Goal: Transaction & Acquisition: Purchase product/service

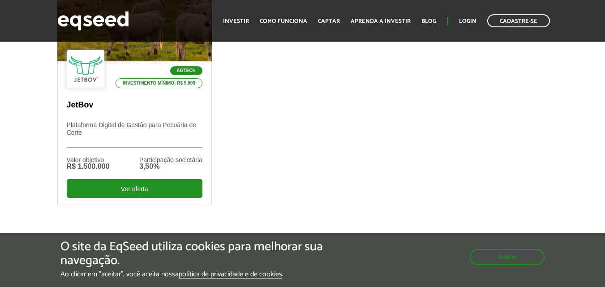
scroll to position [367, 0]
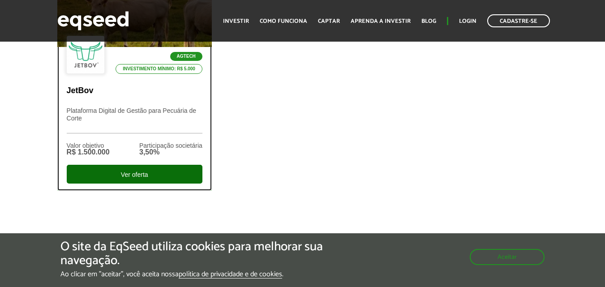
click at [120, 174] on div "Ver oferta" at bounding box center [135, 174] width 136 height 19
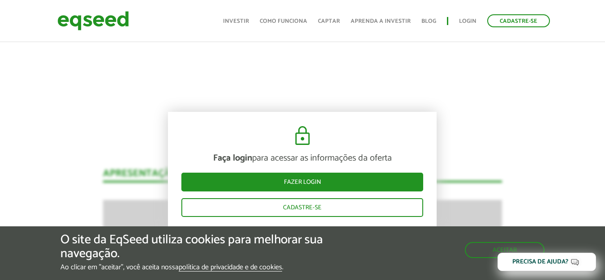
scroll to position [1098, 0]
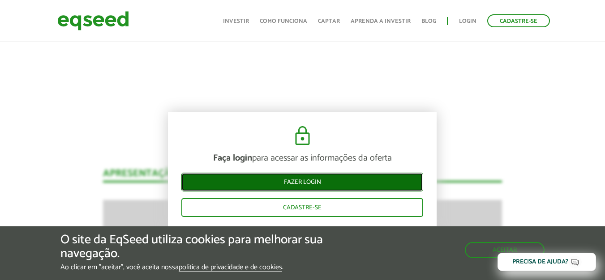
click at [345, 180] on link "Fazer login" at bounding box center [302, 182] width 242 height 19
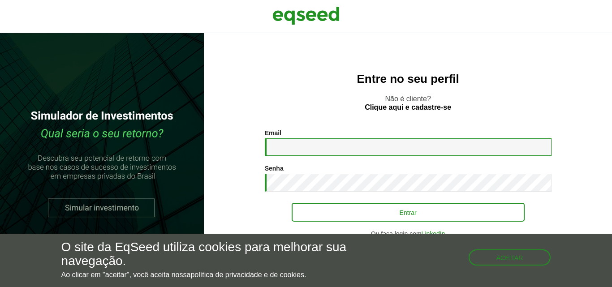
type input "**********"
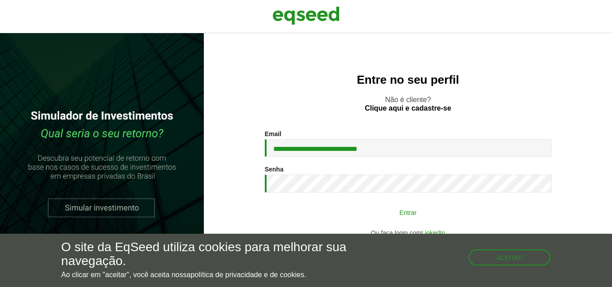
click at [384, 217] on button "Entrar" at bounding box center [408, 212] width 233 height 17
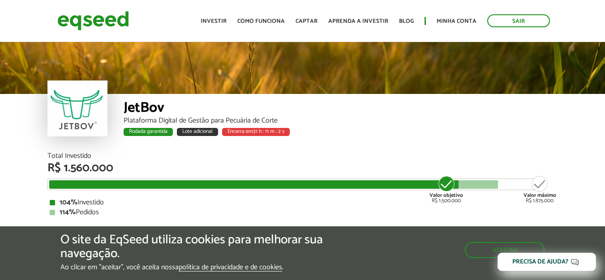
drag, startPoint x: 609, startPoint y: 13, endPoint x: 610, endPoint y: -39, distance: 52.0
click at [605, 0] on html "Sair Toggle navigation Toggle navigation Início Investir" at bounding box center [302, 140] width 605 height 280
click at [226, 21] on link "Investir" at bounding box center [214, 21] width 26 height 6
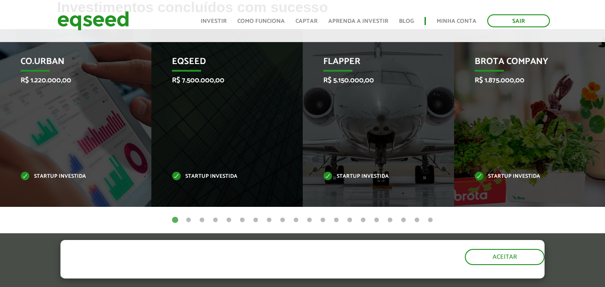
scroll to position [440, 0]
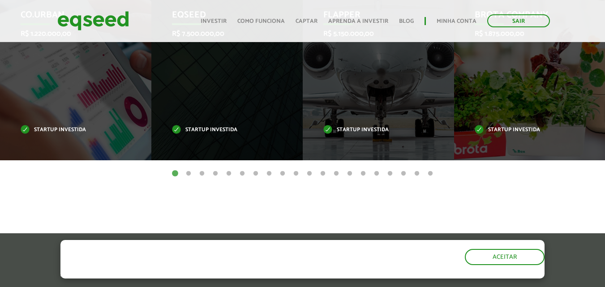
click at [189, 172] on button "2" at bounding box center [188, 173] width 9 height 9
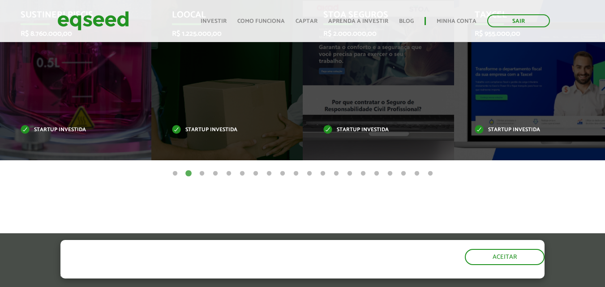
click at [202, 172] on button "3" at bounding box center [202, 173] width 9 height 9
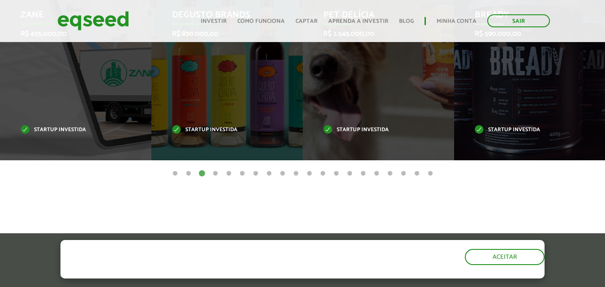
click at [216, 172] on button "4" at bounding box center [215, 173] width 9 height 9
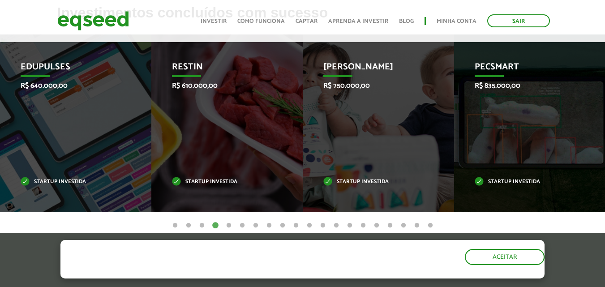
scroll to position [390, 0]
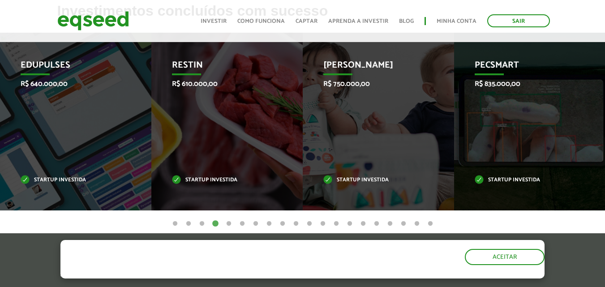
click at [228, 225] on button "5" at bounding box center [228, 223] width 9 height 9
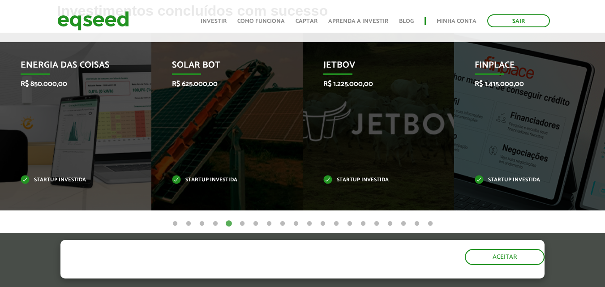
click at [242, 224] on button "6" at bounding box center [242, 223] width 9 height 9
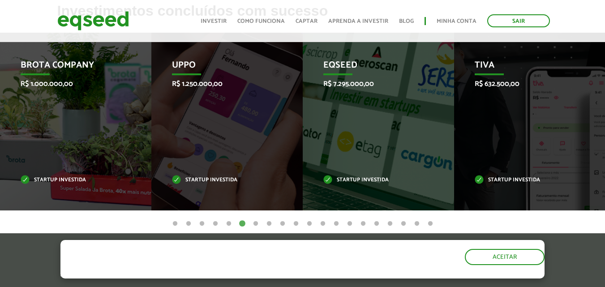
click at [256, 224] on button "7" at bounding box center [255, 223] width 9 height 9
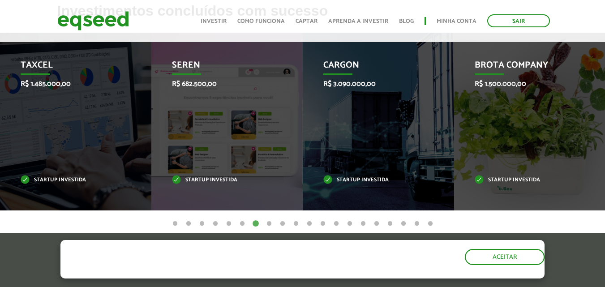
click at [267, 225] on button "8" at bounding box center [269, 223] width 9 height 9
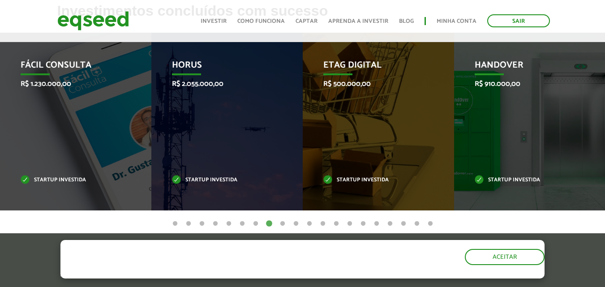
click at [283, 224] on button "9" at bounding box center [282, 223] width 9 height 9
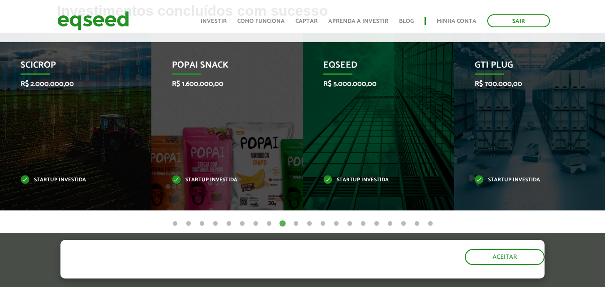
click at [296, 223] on button "10" at bounding box center [296, 223] width 9 height 9
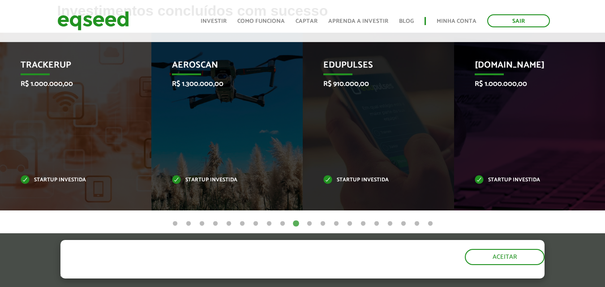
click at [311, 224] on button "11" at bounding box center [309, 223] width 9 height 9
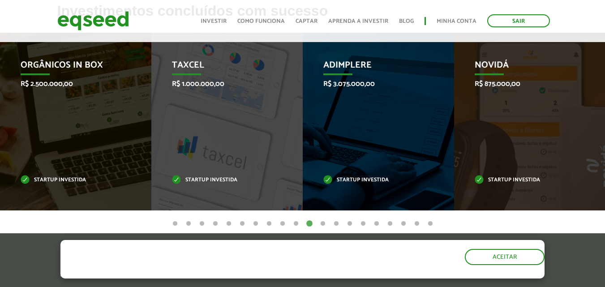
click at [324, 222] on button "12" at bounding box center [322, 223] width 9 height 9
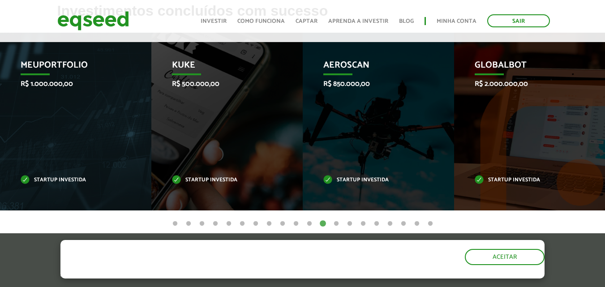
click at [335, 224] on button "13" at bounding box center [336, 223] width 9 height 9
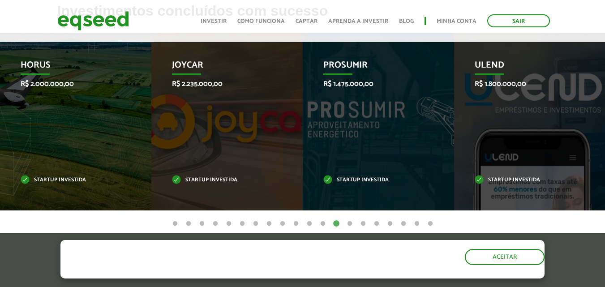
click at [351, 224] on button "14" at bounding box center [349, 223] width 9 height 9
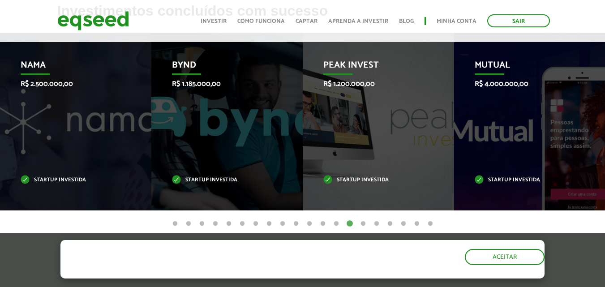
click at [363, 221] on button "15" at bounding box center [363, 223] width 9 height 9
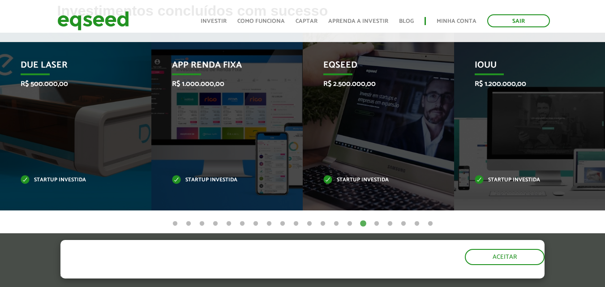
click at [376, 224] on button "16" at bounding box center [376, 223] width 9 height 9
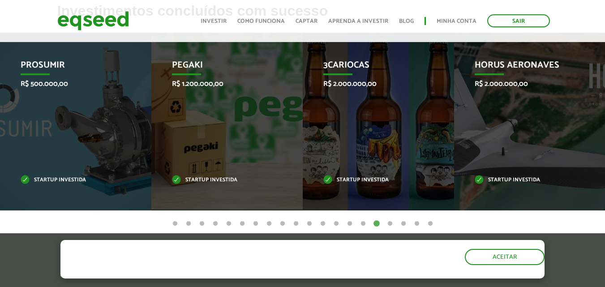
click at [390, 224] on button "17" at bounding box center [390, 223] width 9 height 9
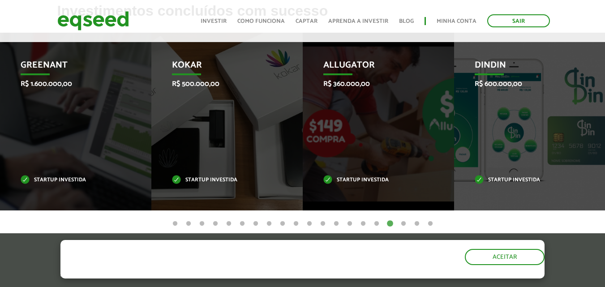
click at [175, 224] on button "1" at bounding box center [175, 223] width 9 height 9
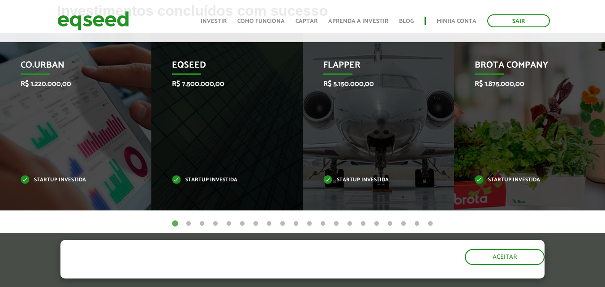
click at [190, 223] on button "2" at bounding box center [188, 223] width 9 height 9
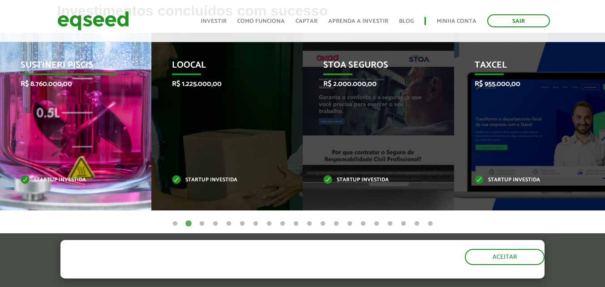
click at [107, 120] on div "Sustineri Piscis R$ 8.760.000,00 Startup investida" at bounding box center [69, 122] width 138 height 178
click at [80, 112] on div "Sustineri Piscis R$ 8.760.000,00 Startup investida" at bounding box center [69, 122] width 138 height 178
click at [69, 69] on p "Sustineri Piscis" at bounding box center [69, 67] width 97 height 15
click at [64, 178] on p "Startup investida" at bounding box center [69, 180] width 97 height 5
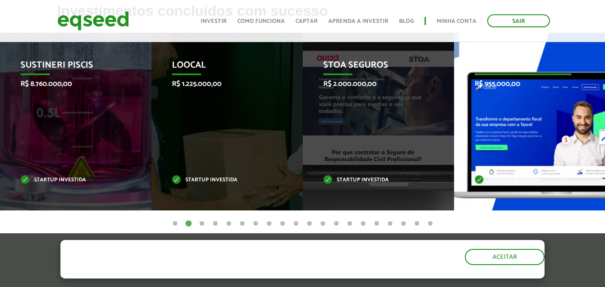
click at [511, 132] on div "Taxcel R$ 955.000,00 Startup investida" at bounding box center [523, 122] width 138 height 178
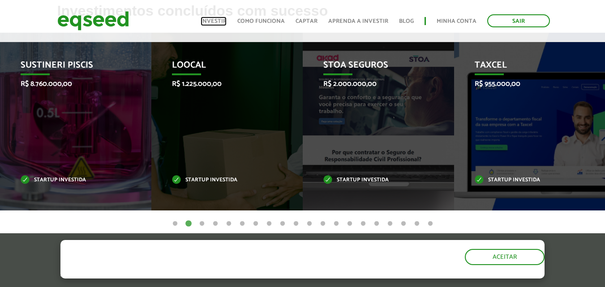
click at [227, 21] on link "Investir" at bounding box center [214, 21] width 26 height 6
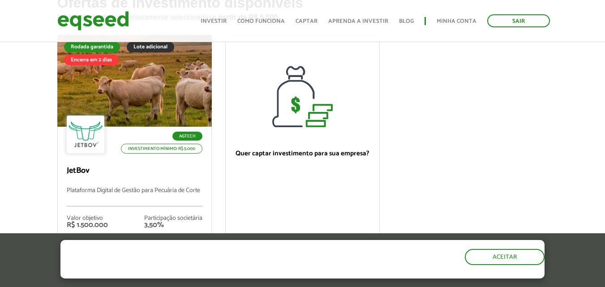
scroll to position [105, 0]
